Goal: Information Seeking & Learning: Find specific fact

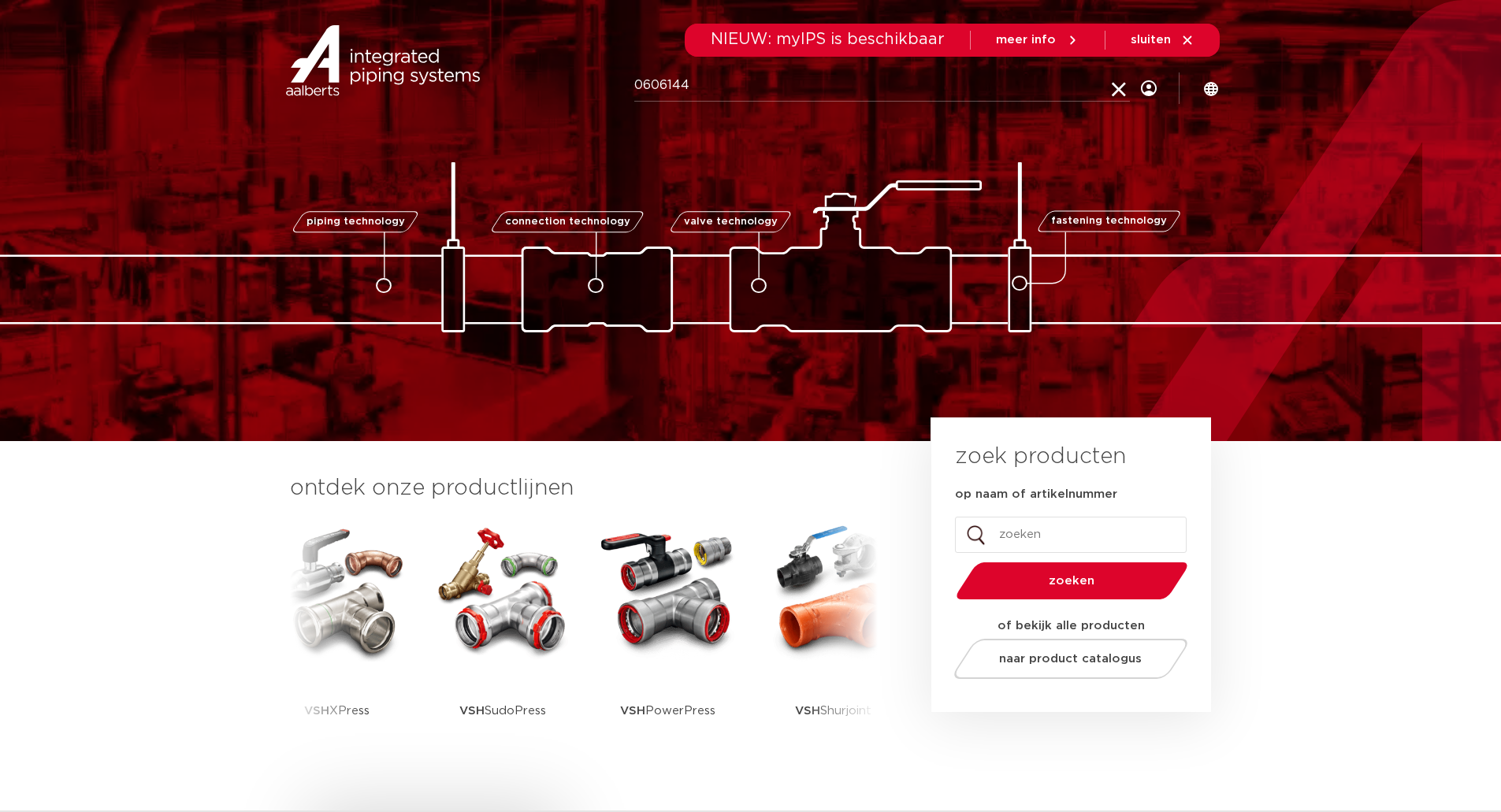
type input "0606144"
click button "Zoeken" at bounding box center [0, 0] width 0 height 0
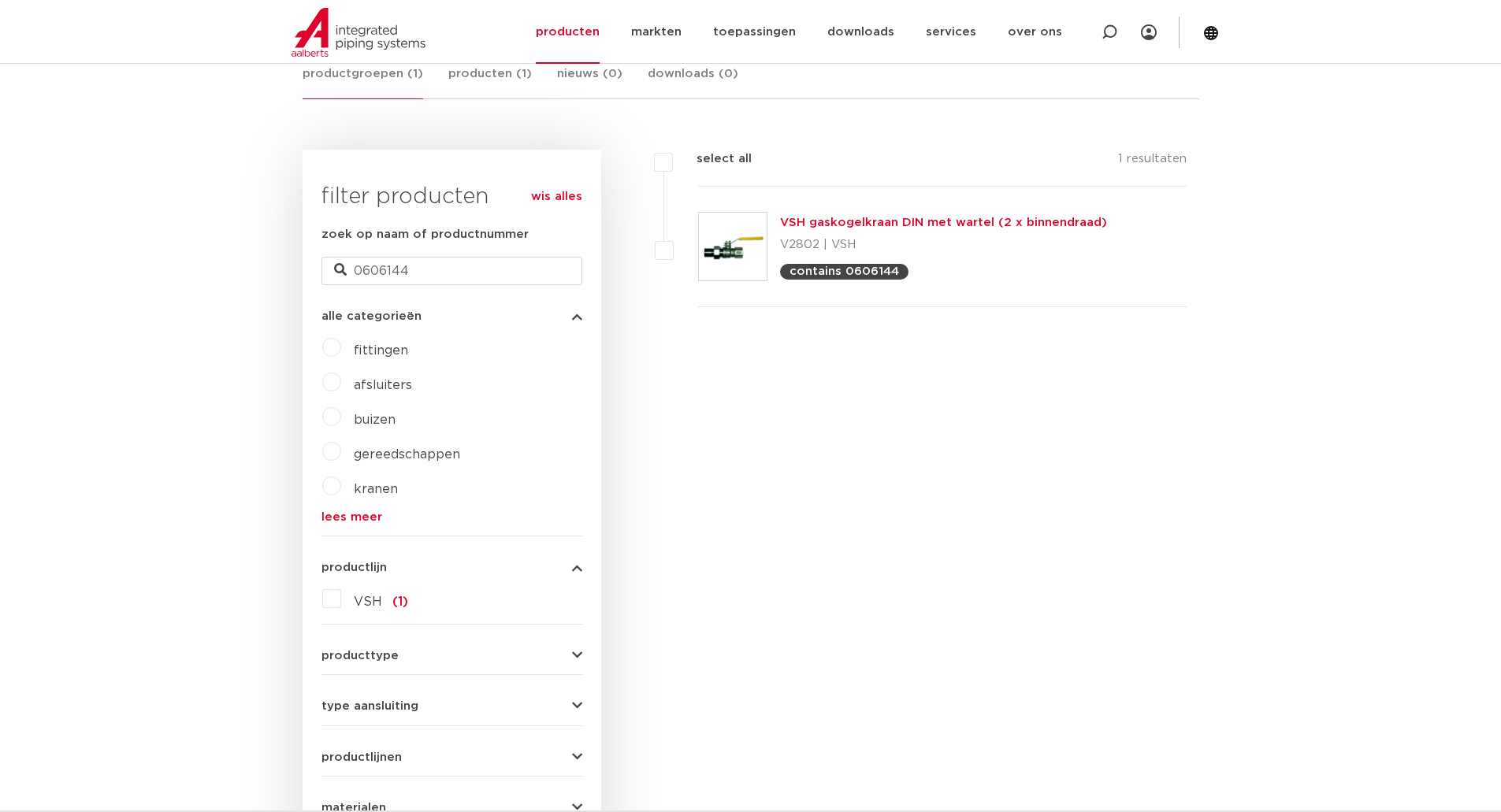
click at [927, 222] on link "VSH gaskogelkraan DIN met wartel (2 x binnendraad)" at bounding box center [943, 223] width 327 height 12
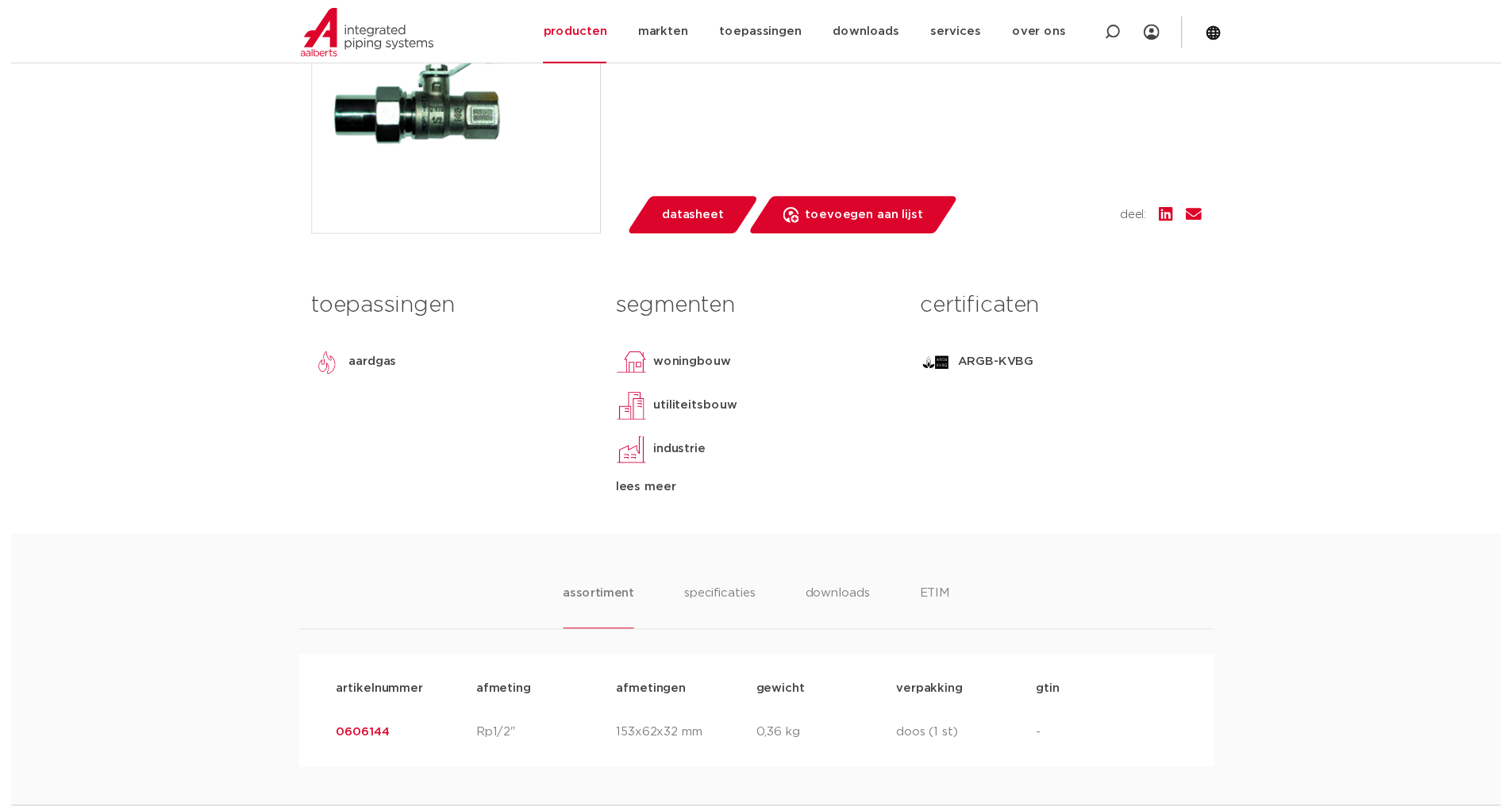
scroll to position [555, 0]
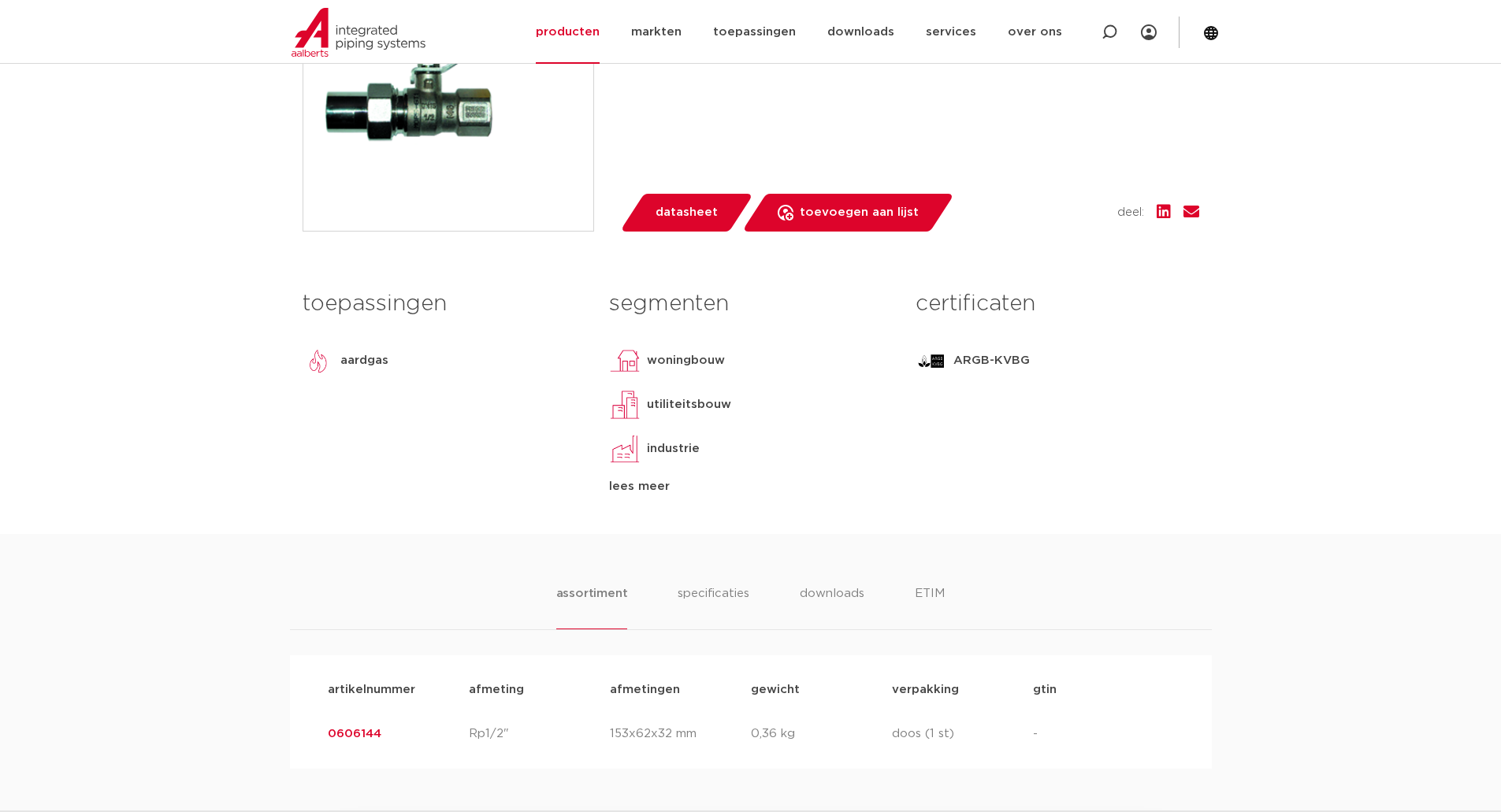
click at [673, 223] on span "datasheet" at bounding box center [687, 212] width 62 height 25
